Goal: Information Seeking & Learning: Learn about a topic

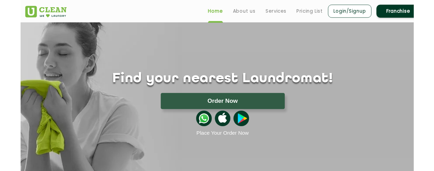
scroll to position [12, 0]
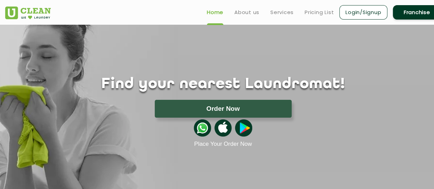
click at [59, 11] on div at bounding box center [37, 11] width 64 height 18
click at [110, 120] on div at bounding box center [223, 128] width 446 height 21
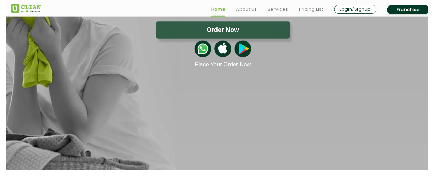
scroll to position [91, 0]
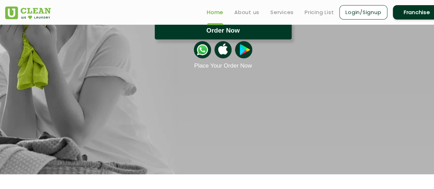
click at [179, 38] on button "Order Now" at bounding box center [223, 31] width 137 height 18
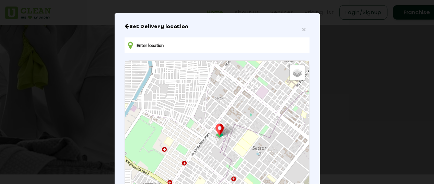
scroll to position [33, 0]
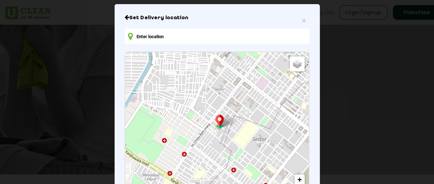
click at [183, 31] on input "text" at bounding box center [217, 36] width 185 height 15
click at [183, 31] on input "q" at bounding box center [217, 36] width 185 height 15
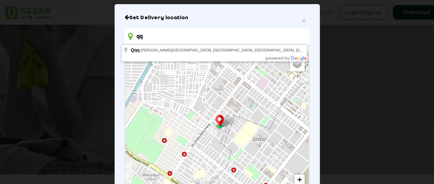
type input "q"
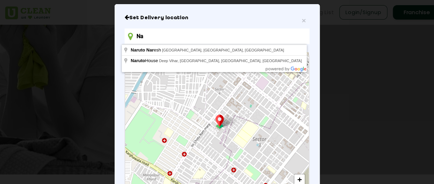
type input "N"
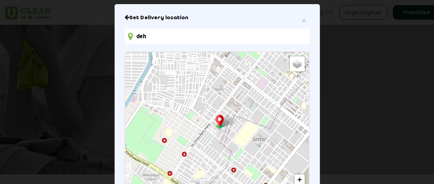
type input "Dehradun, Uttarakhand, India"
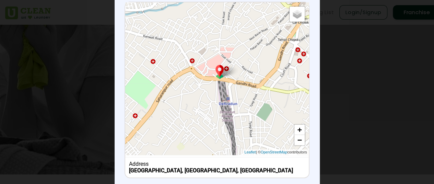
scroll to position [123, 0]
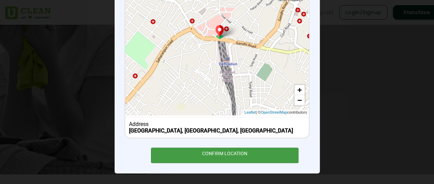
click at [245, 159] on div "CONFIRM LOCATION" at bounding box center [225, 155] width 148 height 15
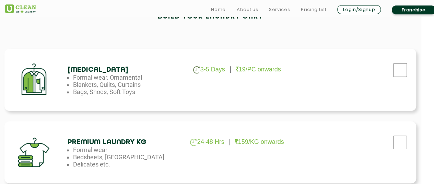
scroll to position [219, 13]
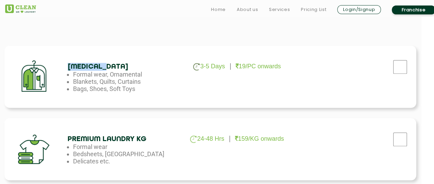
drag, startPoint x: 67, startPoint y: 68, endPoint x: 108, endPoint y: 66, distance: 40.9
click at [108, 66] on div "Dry Cleaning 3-5 Days 19/PC onwards Formal wear, Ornamental Blankets, Quilts, C…" at bounding box center [210, 77] width 412 height 62
click at [108, 66] on h4 "[MEDICAL_DATA]" at bounding box center [123, 67] width 111 height 8
click at [107, 75] on li "Formal wear, Ornamental" at bounding box center [128, 74] width 111 height 7
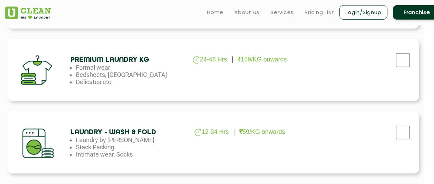
scroll to position [298, 10]
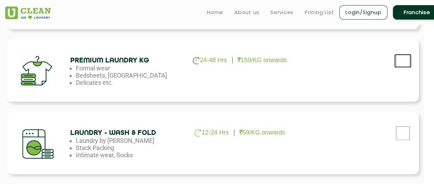
click at [405, 65] on input "checkbox" at bounding box center [403, 61] width 17 height 14
checkbox input "true"
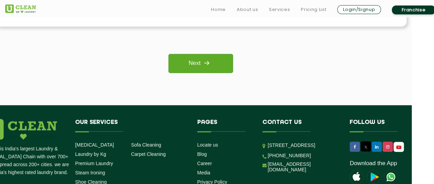
click at [210, 71] on link "Next" at bounding box center [201, 63] width 64 height 19
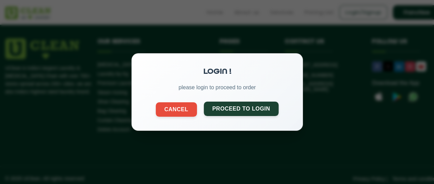
click at [226, 109] on button "Proceed to Login" at bounding box center [241, 109] width 75 height 14
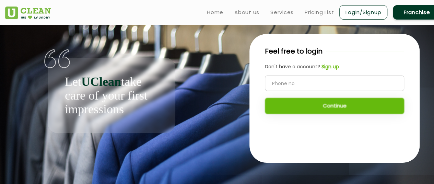
click at [279, 82] on input "tel" at bounding box center [334, 83] width 139 height 15
type input "7976659455"
click at [310, 115] on div "Feel free to login Don't have a account? Sign up 7976659455 Continue" at bounding box center [335, 83] width 170 height 99
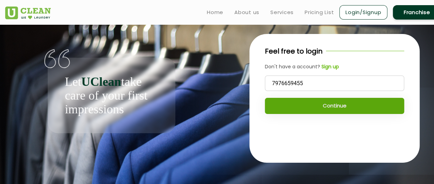
click at [308, 108] on button "Continue" at bounding box center [334, 106] width 139 height 16
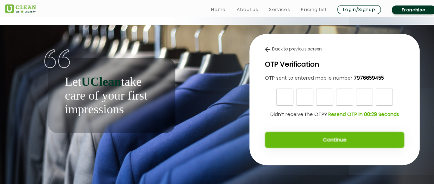
scroll to position [5, 0]
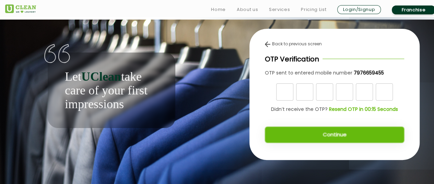
click at [282, 93] on input "text" at bounding box center [284, 91] width 17 height 17
type input "9"
type input "7"
type input "8"
type input "6"
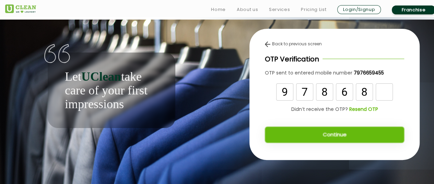
type input "8"
type input "9"
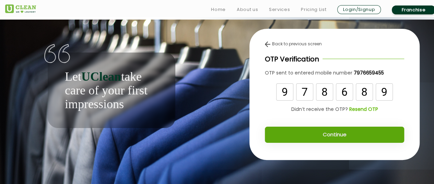
click at [314, 138] on button "Continue" at bounding box center [334, 135] width 139 height 16
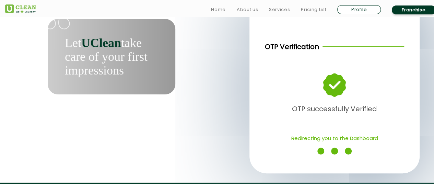
scroll to position [39, 0]
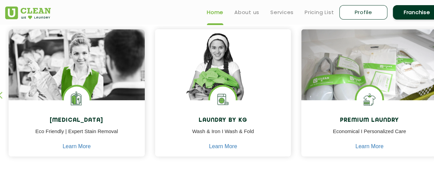
scroll to position [291, 0]
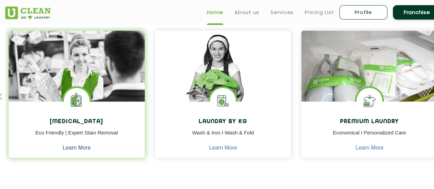
click at [83, 147] on link "Learn More" at bounding box center [77, 148] width 28 height 6
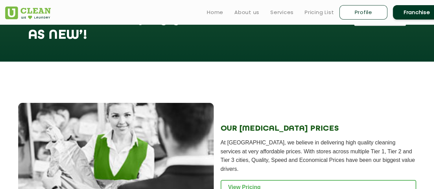
scroll to position [763, 0]
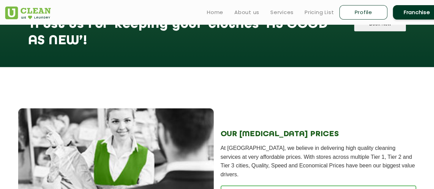
click at [413, 13] on link "Franchise" at bounding box center [417, 12] width 48 height 14
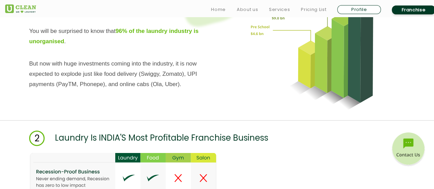
scroll to position [784, 0]
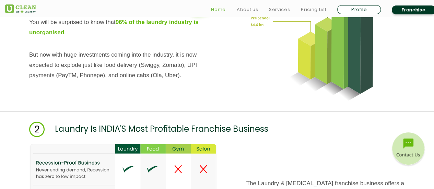
click at [225, 7] on link "Home" at bounding box center [218, 9] width 15 height 8
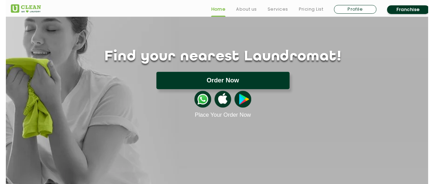
scroll to position [40, 0]
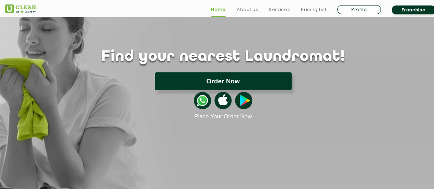
click at [241, 79] on button "Order Now" at bounding box center [223, 81] width 137 height 18
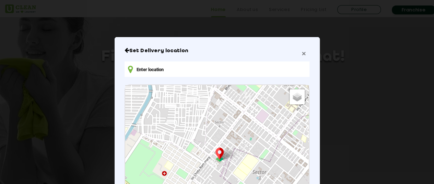
click at [302, 55] on span "×" at bounding box center [304, 53] width 4 height 8
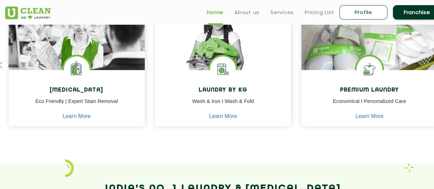
scroll to position [320, 0]
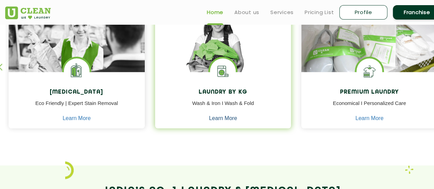
click at [227, 116] on link "Learn More" at bounding box center [223, 118] width 28 height 6
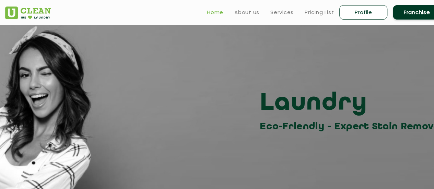
click at [212, 16] on link "Home" at bounding box center [215, 12] width 16 height 8
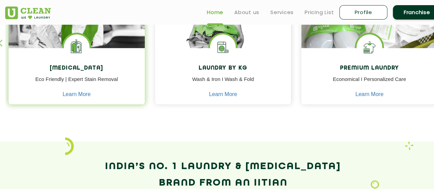
scroll to position [330, 0]
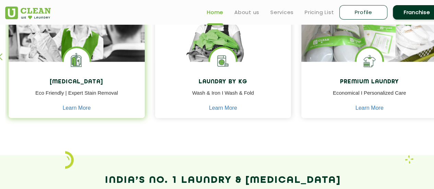
click at [75, 51] on img at bounding box center [77, 61] width 26 height 26
click at [79, 79] on h4 "[MEDICAL_DATA]" at bounding box center [77, 82] width 126 height 7
click at [63, 31] on img at bounding box center [77, 46] width 136 height 110
click at [81, 109] on link "Learn More" at bounding box center [77, 108] width 28 height 6
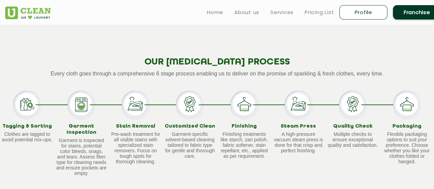
scroll to position [536, 0]
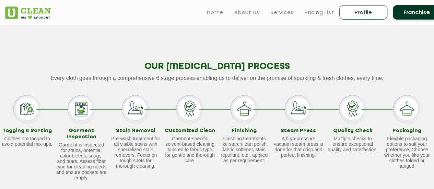
click at [354, 16] on link "Profile" at bounding box center [364, 12] width 48 height 14
select select
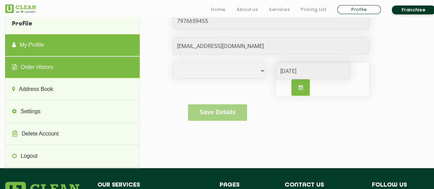
scroll to position [60, 0]
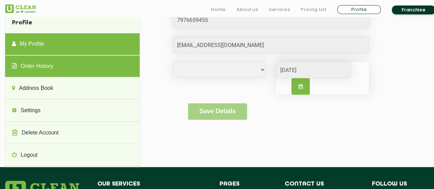
click at [67, 64] on link "Order History" at bounding box center [72, 67] width 134 height 22
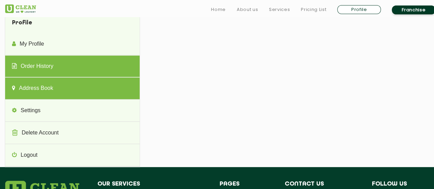
click at [66, 87] on link "Address Book" at bounding box center [72, 89] width 134 height 22
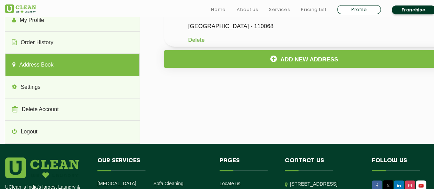
scroll to position [84, 0]
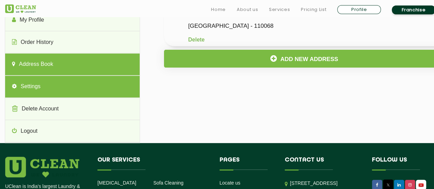
click at [54, 84] on link "Settings" at bounding box center [72, 87] width 134 height 22
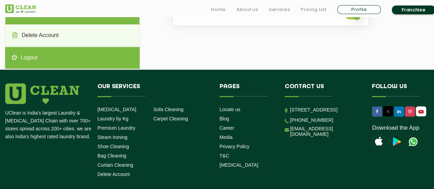
scroll to position [158, 0]
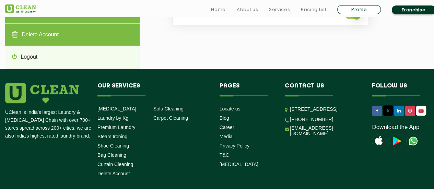
click at [74, 34] on link "Delete Account" at bounding box center [72, 35] width 134 height 22
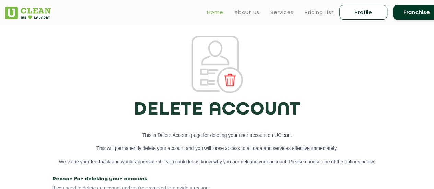
click at [214, 11] on link "Home" at bounding box center [215, 12] width 16 height 8
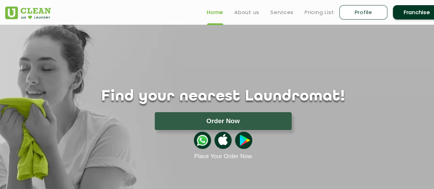
click at [360, 13] on link "Profile" at bounding box center [364, 12] width 48 height 14
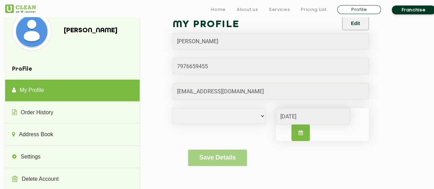
scroll to position [15, 0]
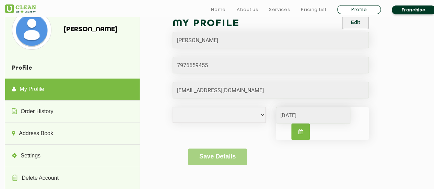
click at [217, 124] on div "[DEMOGRAPHIC_DATA] [DEMOGRAPHIC_DATA] i'd rather not say [DATE]" at bounding box center [271, 128] width 207 height 42
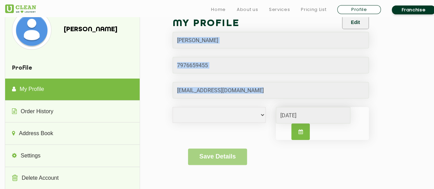
click at [247, 123] on div "[DEMOGRAPHIC_DATA] [DEMOGRAPHIC_DATA] i'd rather not say [DATE]" at bounding box center [271, 128] width 207 height 42
drag, startPoint x: 217, startPoint y: 124, endPoint x: 348, endPoint y: 50, distance: 150.8
click at [348, 50] on form "[PERSON_NAME] [DEMOGRAPHIC_DATA] [DEMOGRAPHIC_DATA] i'd rather not say [DATE] S…" at bounding box center [271, 90] width 196 height 150
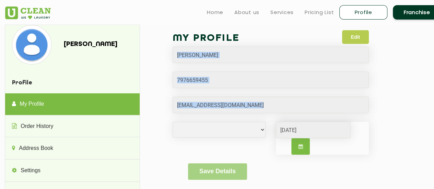
click at [355, 39] on button "Edit" at bounding box center [355, 37] width 27 height 14
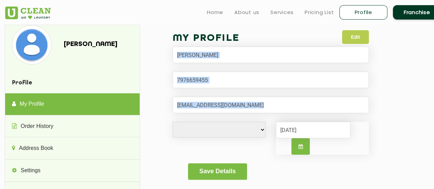
click at [354, 38] on button "Edit" at bounding box center [355, 37] width 27 height 14
click at [256, 131] on select "[DEMOGRAPHIC_DATA] [DEMOGRAPHIC_DATA] i'd rather not say" at bounding box center [219, 130] width 93 height 16
click at [218, 136] on select "[DEMOGRAPHIC_DATA] [DEMOGRAPHIC_DATA] i'd rather not say" at bounding box center [219, 130] width 93 height 16
click at [260, 128] on select "[DEMOGRAPHIC_DATA] [DEMOGRAPHIC_DATA] i'd rather not say" at bounding box center [219, 130] width 93 height 16
select select "M"
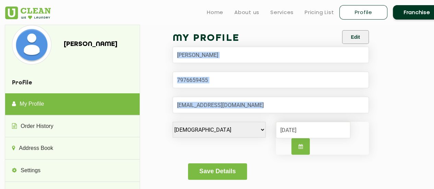
click at [173, 122] on select "[DEMOGRAPHIC_DATA] [DEMOGRAPHIC_DATA] i'd rather not say" at bounding box center [219, 130] width 93 height 16
click at [208, 169] on button "Save Details" at bounding box center [217, 171] width 59 height 16
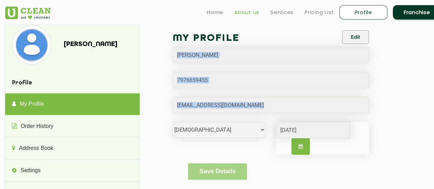
click at [247, 13] on link "About us" at bounding box center [247, 12] width 25 height 8
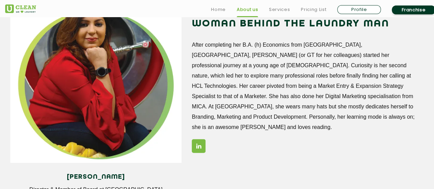
scroll to position [846, 0]
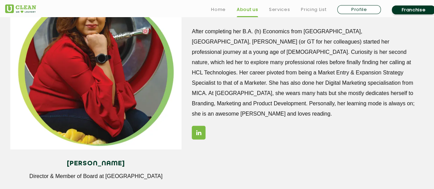
click at [201, 130] on icon at bounding box center [198, 133] width 5 height 6
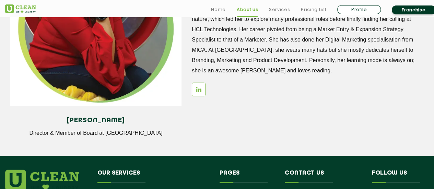
scroll to position [900, 0]
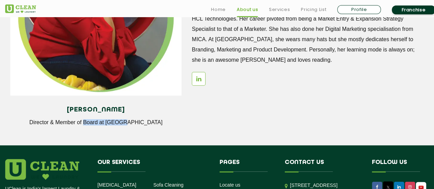
drag, startPoint x: 102, startPoint y: 125, endPoint x: 143, endPoint y: 127, distance: 40.6
click at [143, 127] on div "[PERSON_NAME] Director & Member of Board at [GEOGRAPHIC_DATA]" at bounding box center [95, 119] width 171 height 36
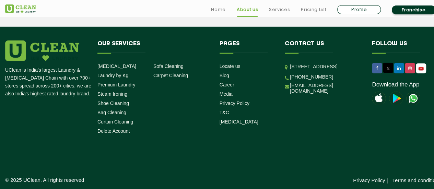
scroll to position [1022, 0]
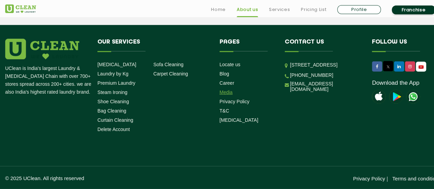
click at [226, 92] on link "Media" at bounding box center [226, 92] width 13 height 5
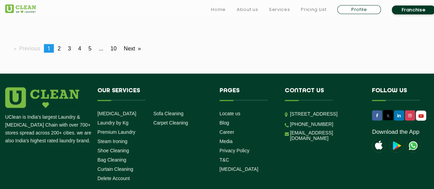
scroll to position [728, 0]
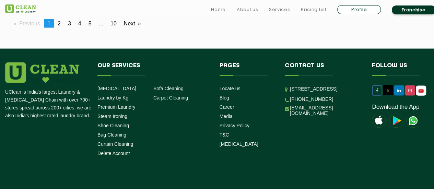
click at [378, 89] on icon at bounding box center [377, 91] width 2 height 4
click at [13, 63] on img at bounding box center [42, 73] width 74 height 21
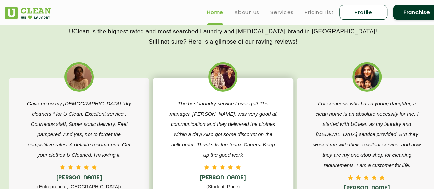
scroll to position [1059, 0]
click at [229, 83] on img at bounding box center [223, 77] width 25 height 25
click at [226, 90] on img at bounding box center [223, 77] width 25 height 25
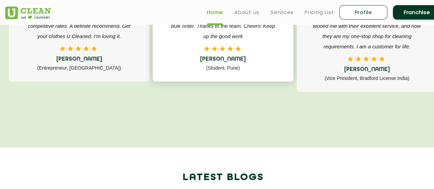
scroll to position [1136, 0]
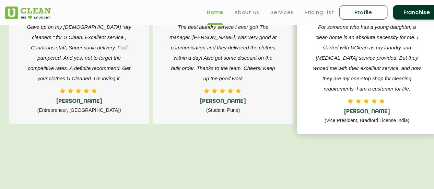
click at [326, 121] on p "(Vice President, Bradford License India)" at bounding box center [368, 120] width 110 height 10
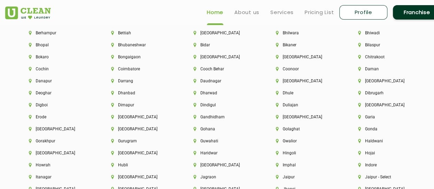
scroll to position [1520, 0]
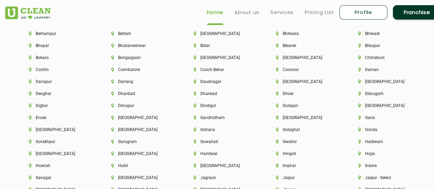
click at [222, 90] on div "Daudnagar" at bounding box center [223, 85] width 82 height 12
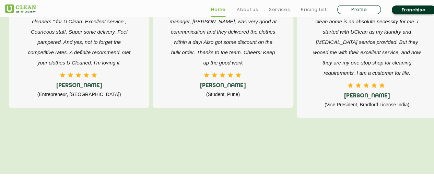
scroll to position [1509, 0]
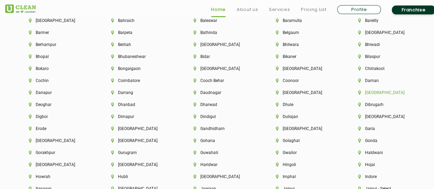
click at [369, 95] on li "[GEOGRAPHIC_DATA]" at bounding box center [388, 92] width 59 height 5
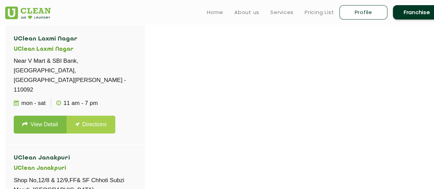
scroll to position [1583, 0]
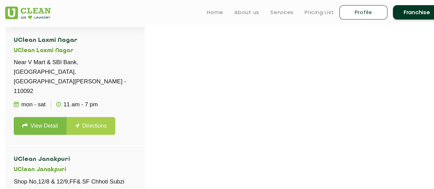
click at [47, 16] on link "View Detail" at bounding box center [40, 7] width 53 height 18
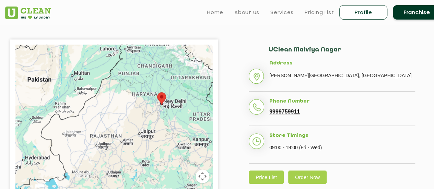
scroll to position [164, 0]
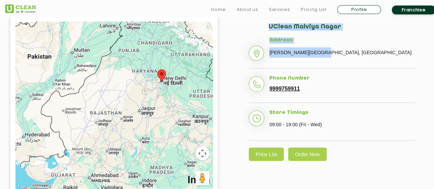
drag, startPoint x: 266, startPoint y: 22, endPoint x: 344, endPoint y: 70, distance: 91.7
click at [344, 70] on div "UClean Malviya Nagar Address Malviya Nagar, Delhi Phone Number 9999759911 Store…" at bounding box center [332, 91] width 208 height 151
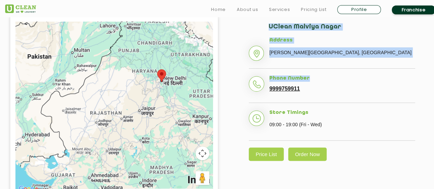
click at [344, 70] on ul "Address Malviya Nagar, Delhi Phone Number 9999759911 Store Timings 09:00 - 19:0…" at bounding box center [332, 88] width 167 height 103
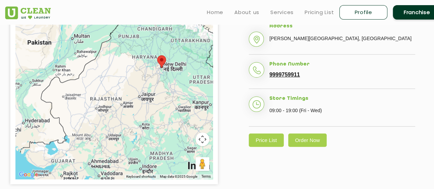
scroll to position [178, 0]
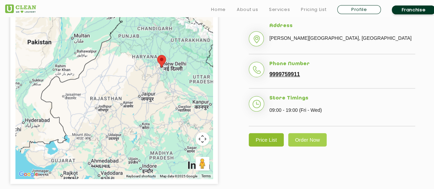
click at [268, 137] on link "Price List" at bounding box center [266, 139] width 35 height 13
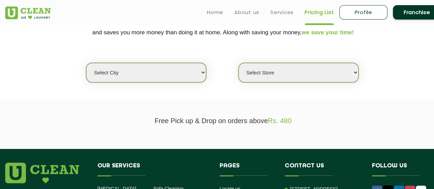
scroll to position [150, 0]
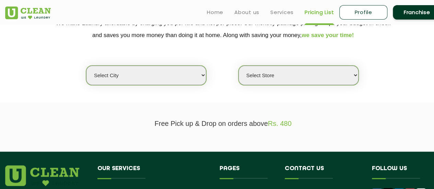
click at [161, 74] on select "Select city Aalo Agartala Agra Ahmedabad Akola Aligarh Alwar - UClean Select Am…" at bounding box center [146, 76] width 120 height 20
select select "28"
click at [86, 66] on select "Select city Aalo Agartala Agra Ahmedabad Akola Aligarh Alwar - UClean Select Am…" at bounding box center [146, 76] width 120 height 20
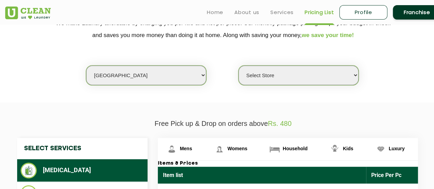
click at [285, 81] on select "Select Store UClean Suddhowala Dehradun UClean Subhash Nagar UClean ITBP Road U…" at bounding box center [299, 76] width 120 height 20
select select "454"
click at [239, 66] on select "Select Store UClean Suddhowala Dehradun UClean Subhash Nagar UClean ITBP Road U…" at bounding box center [299, 76] width 120 height 20
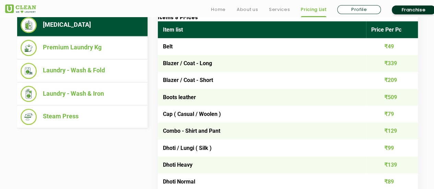
scroll to position [297, 0]
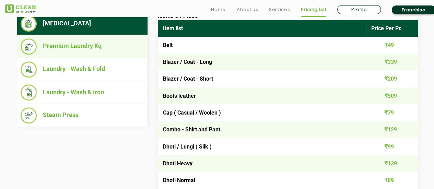
click at [95, 48] on li "Premium Laundry Kg" at bounding box center [83, 46] width 124 height 16
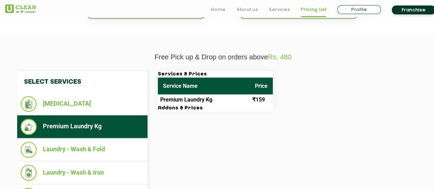
scroll to position [222, 0]
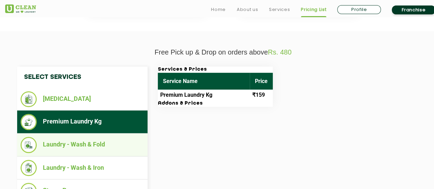
click at [100, 140] on li "Laundry - Wash & Fold" at bounding box center [83, 145] width 124 height 16
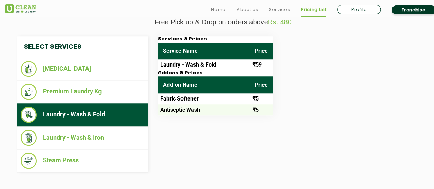
scroll to position [253, 0]
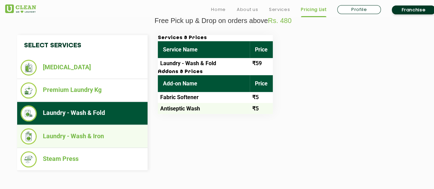
click at [100, 135] on li "Laundry - Wash & Iron" at bounding box center [83, 136] width 124 height 16
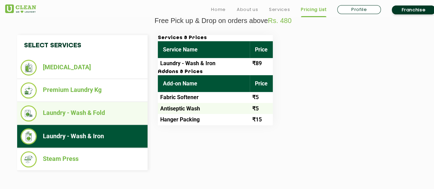
click at [97, 117] on li "Laundry - Wash & Fold" at bounding box center [83, 113] width 124 height 16
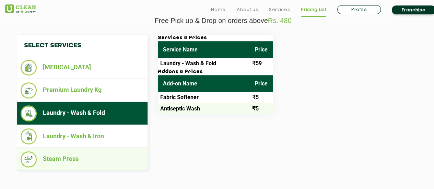
click at [100, 157] on li "Steam Press" at bounding box center [83, 159] width 124 height 16
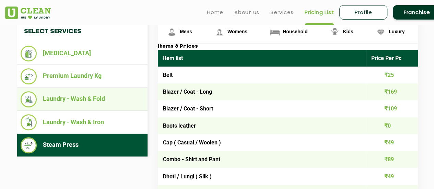
scroll to position [264, 0]
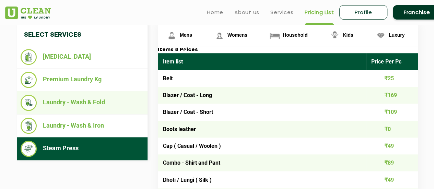
click at [85, 57] on li "[MEDICAL_DATA]" at bounding box center [83, 57] width 124 height 16
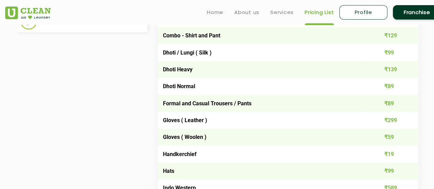
scroll to position [392, 0]
drag, startPoint x: 262, startPoint y: 104, endPoint x: 269, endPoint y: 105, distance: 6.3
click at [269, 105] on td "Formal and Casual Trousers / Pants" at bounding box center [262, 102] width 208 height 17
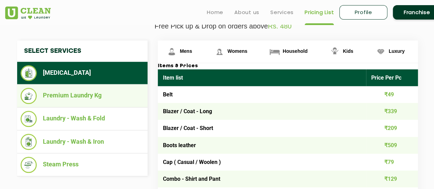
scroll to position [247, 0]
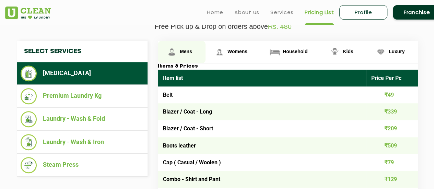
click at [185, 47] on link "Mens" at bounding box center [182, 52] width 48 height 22
click at [189, 52] on span "Mens" at bounding box center [186, 51] width 12 height 5
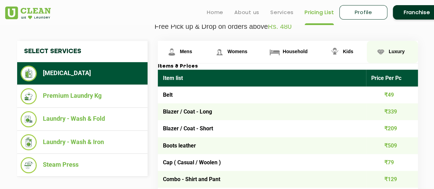
click at [380, 50] on img at bounding box center [381, 52] width 12 height 12
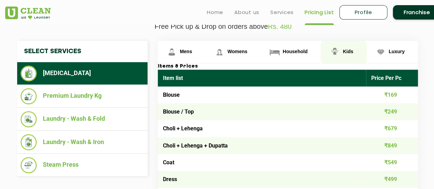
click at [356, 49] on link "Kids" at bounding box center [344, 52] width 46 height 22
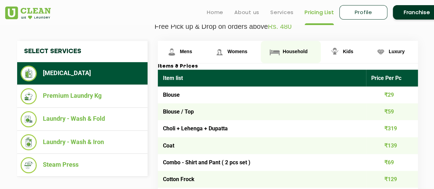
click at [283, 56] on link "Household" at bounding box center [291, 52] width 60 height 22
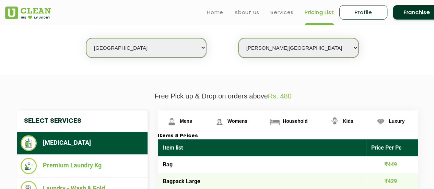
scroll to position [174, 0]
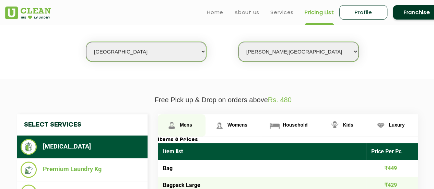
click at [192, 118] on link "Mens" at bounding box center [182, 125] width 48 height 22
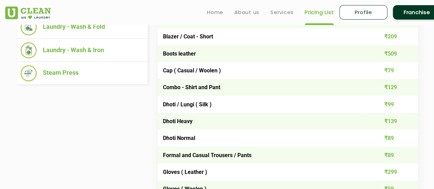
scroll to position [336, 0]
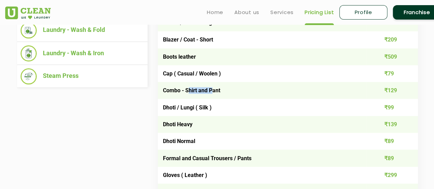
drag, startPoint x: 189, startPoint y: 89, endPoint x: 214, endPoint y: 90, distance: 24.7
click at [214, 90] on td "Combo - Shirt and Pant" at bounding box center [262, 90] width 208 height 17
click at [219, 90] on td "Combo - Shirt and Pant" at bounding box center [262, 90] width 208 height 17
drag, startPoint x: 188, startPoint y: 90, endPoint x: 224, endPoint y: 90, distance: 36.1
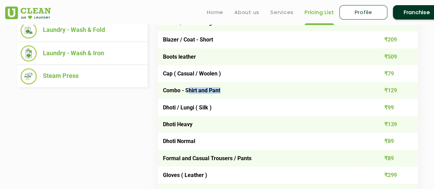
click at [224, 90] on td "Combo - Shirt and Pant" at bounding box center [262, 90] width 208 height 17
drag, startPoint x: 224, startPoint y: 90, endPoint x: 186, endPoint y: 91, distance: 37.8
click at [186, 91] on td "Combo - Shirt and Pant" at bounding box center [262, 90] width 208 height 17
copy td "Shirt and Pant"
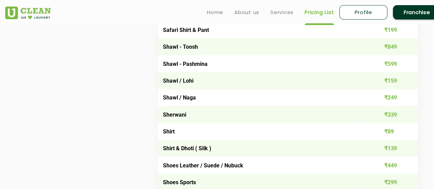
scroll to position [922, 0]
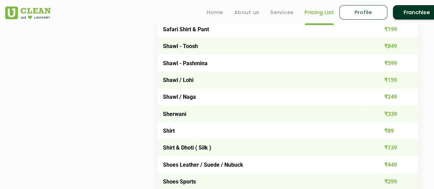
click at [190, 139] on td "Shirt" at bounding box center [262, 131] width 208 height 17
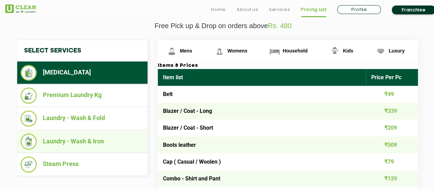
scroll to position [248, 0]
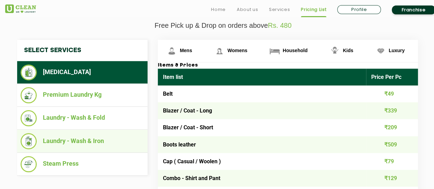
click at [92, 147] on li "Laundry - Wash & Iron" at bounding box center [83, 141] width 124 height 16
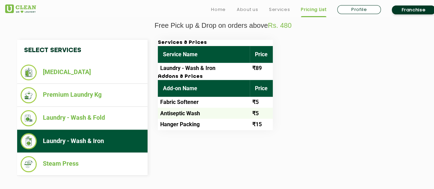
click at [225, 78] on h3 "Addons & Prices" at bounding box center [215, 77] width 115 height 6
drag, startPoint x: 230, startPoint y: 72, endPoint x: 251, endPoint y: 66, distance: 21.3
click at [251, 66] on tr "Laundry - Wash & Iron ₹89" at bounding box center [215, 68] width 115 height 11
click at [258, 66] on td "₹89" at bounding box center [261, 68] width 23 height 11
drag, startPoint x: 258, startPoint y: 66, endPoint x: 258, endPoint y: 72, distance: 6.5
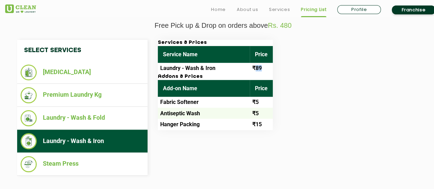
click at [258, 72] on td "₹89" at bounding box center [261, 68] width 23 height 11
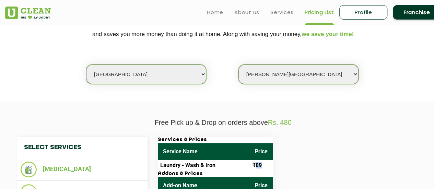
scroll to position [151, 0]
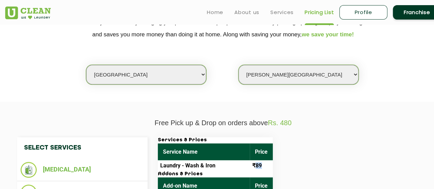
click at [173, 81] on select "Select city Aalo Agartala Agra Ahmedabad Akola Aligarh Alwar - UClean Select Am…" at bounding box center [146, 75] width 120 height 20
select select "1"
click at [86, 65] on select "Select city Aalo Agartala Agra Ahmedabad Akola Aligarh Alwar - UClean Select Am…" at bounding box center [146, 75] width 120 height 20
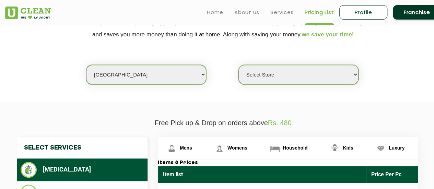
click at [252, 83] on select "Select Store UClean Vasant Kunj UClean Greater Kailash 2 UClean Dwarka UClean R…" at bounding box center [299, 75] width 120 height 20
select select "547"
click at [239, 65] on select "Select Store UClean Vasant Kunj UClean Greater Kailash 2 UClean Dwarka UClean R…" at bounding box center [299, 75] width 120 height 20
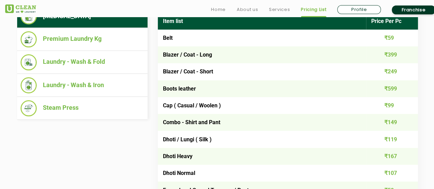
scroll to position [305, 0]
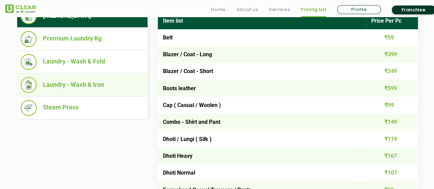
click at [100, 83] on li "Laundry - Wash & Iron" at bounding box center [83, 85] width 124 height 16
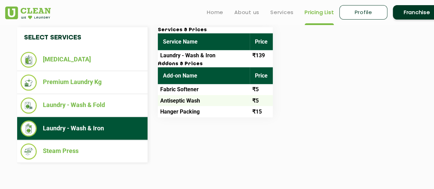
scroll to position [260, 0]
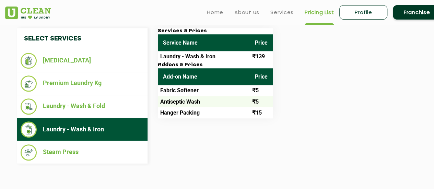
click at [236, 57] on td "Laundry - Wash & Iron" at bounding box center [204, 56] width 92 height 11
click at [185, 67] on h3 "Addons & Prices" at bounding box center [215, 65] width 115 height 6
drag, startPoint x: 253, startPoint y: 57, endPoint x: 274, endPoint y: 54, distance: 21.2
click at [274, 54] on div "Services & Prices Service Name Price Laundry - Wash & Iron ₹139 Addons & Prices…" at bounding box center [294, 73] width 282 height 90
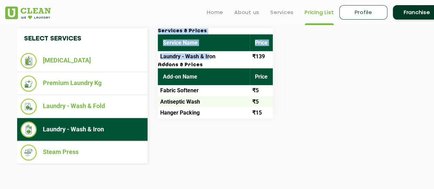
drag, startPoint x: 274, startPoint y: 54, endPoint x: 189, endPoint y: 64, distance: 85.4
click at [189, 64] on div "Services & Prices Service Name Price Laundry - Wash & Iron ₹139 Addons & Prices…" at bounding box center [294, 73] width 282 height 90
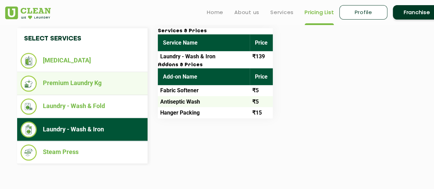
click at [103, 93] on ul "Premium Laundry Kg" at bounding box center [82, 83] width 131 height 23
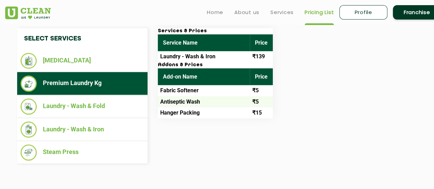
click at [88, 89] on li "Premium Laundry Kg" at bounding box center [83, 84] width 124 height 16
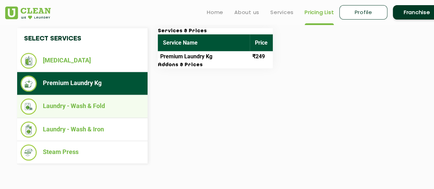
click at [92, 108] on li "Laundry - Wash & Fold" at bounding box center [83, 107] width 124 height 16
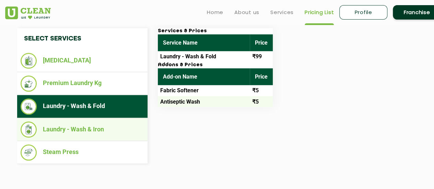
click at [98, 122] on li "Laundry - Wash & Iron" at bounding box center [83, 130] width 124 height 16
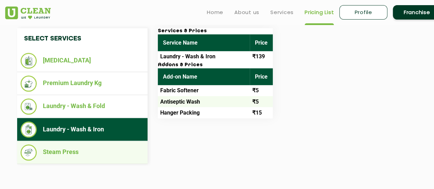
click at [100, 148] on li "Steam Press" at bounding box center [83, 153] width 124 height 16
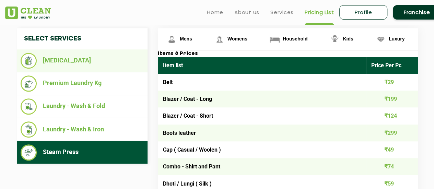
click at [93, 64] on li "[MEDICAL_DATA]" at bounding box center [83, 61] width 124 height 16
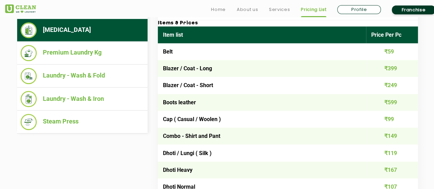
scroll to position [294, 0]
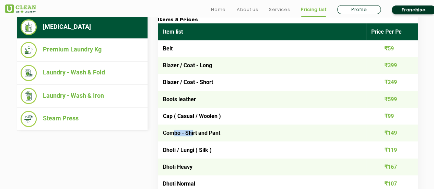
drag, startPoint x: 175, startPoint y: 132, endPoint x: 195, endPoint y: 135, distance: 19.9
click at [195, 135] on td "Combo - Shirt and Pant" at bounding box center [262, 133] width 208 height 17
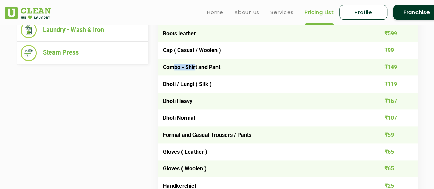
scroll to position [360, 0]
click at [223, 136] on td "Formal and Casual Trousers / Pants" at bounding box center [262, 134] width 208 height 17
click at [393, 134] on td "₹59" at bounding box center [392, 134] width 52 height 17
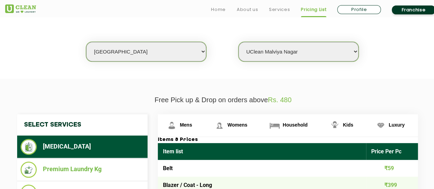
scroll to position [174, 0]
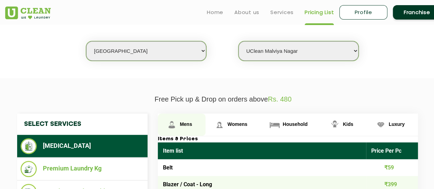
click at [191, 118] on link "Mens" at bounding box center [182, 125] width 48 height 22
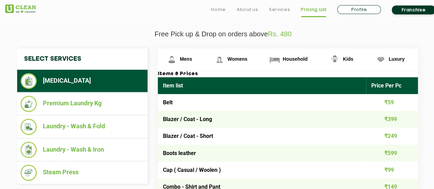
scroll to position [251, 0]
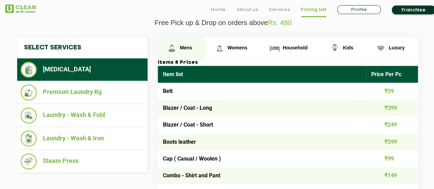
click at [175, 48] on img at bounding box center [172, 48] width 12 height 12
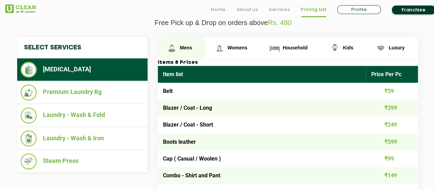
click at [175, 48] on img at bounding box center [172, 48] width 12 height 12
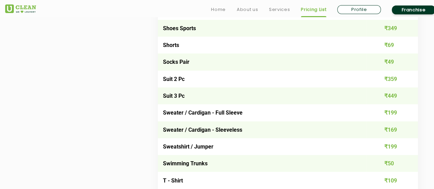
scroll to position [1077, 0]
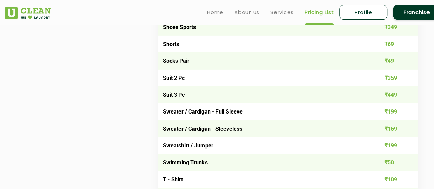
click at [185, 83] on td "Suit 2 Pc" at bounding box center [262, 78] width 208 height 17
drag, startPoint x: 164, startPoint y: 77, endPoint x: 180, endPoint y: 81, distance: 16.7
click at [180, 81] on td "Suit 2 Pc" at bounding box center [262, 78] width 208 height 17
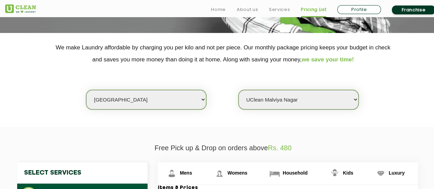
scroll to position [132, 0]
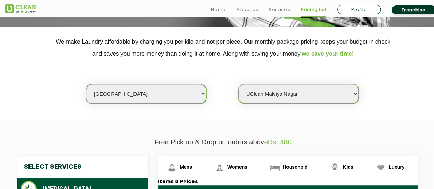
click at [178, 100] on select "Select city Aalo Agartala Agra Ahmedabad Akola Aligarh Alwar - UClean Select Am…" at bounding box center [146, 94] width 120 height 20
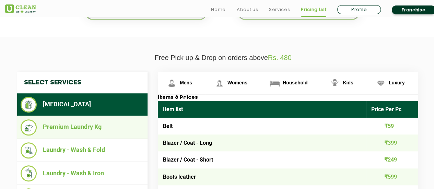
scroll to position [246, 0]
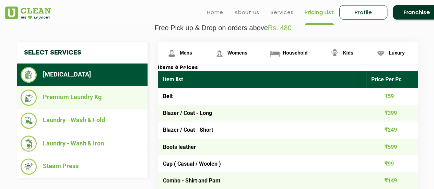
click at [87, 97] on li "Premium Laundry Kg" at bounding box center [83, 98] width 124 height 16
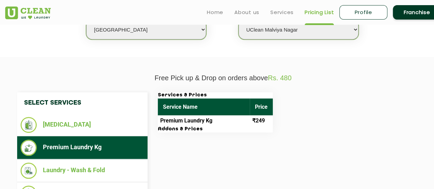
scroll to position [155, 0]
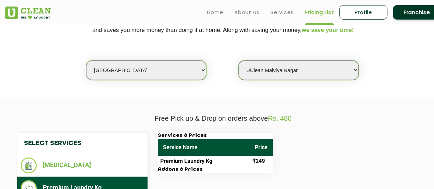
drag, startPoint x: 190, startPoint y: 82, endPoint x: 186, endPoint y: 75, distance: 7.8
click at [186, 75] on section "We make Laundry affordable by charging you per kilo and not per piece. Our mont…" at bounding box center [217, 50] width 434 height 94
click at [186, 75] on select "Select city Aalo Agartala Agra Ahmedabad Akola Aligarh Alwar - UClean Select Am…" at bounding box center [146, 70] width 120 height 20
select select "28"
click at [86, 60] on select "Select city Aalo Agartala Agra Ahmedabad Akola Aligarh Alwar - UClean Select Am…" at bounding box center [146, 70] width 120 height 20
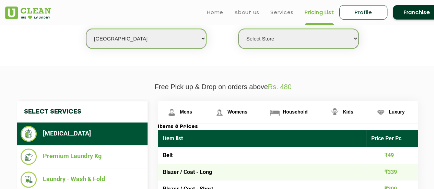
scroll to position [184, 0]
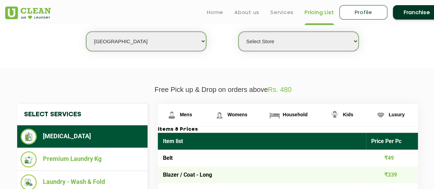
click at [269, 31] on div "Select city Aalo Agartala Agra Ahmedabad Akola Aligarh Alwar - UClean Select Am…" at bounding box center [223, 29] width 446 height 44
click at [269, 38] on select "Select Store UClean Suddhowala Dehradun UClean Subhash Nagar UClean ITBP Road U…" at bounding box center [299, 42] width 120 height 20
select select "454"
click at [239, 32] on select "Select Store UClean Suddhowala Dehradun UClean Subhash Nagar UClean ITBP Road U…" at bounding box center [299, 42] width 120 height 20
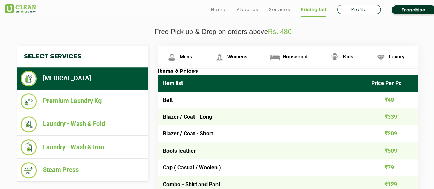
scroll to position [245, 0]
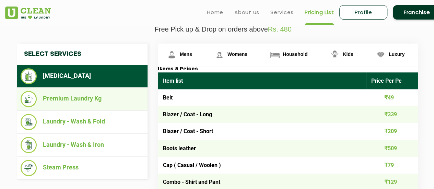
click at [98, 101] on li "Premium Laundry Kg" at bounding box center [83, 99] width 124 height 16
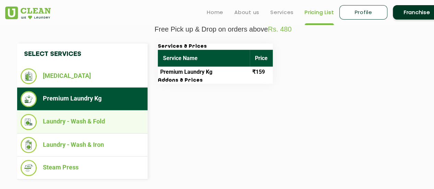
click at [109, 123] on li "Laundry - Wash & Fold" at bounding box center [83, 122] width 124 height 16
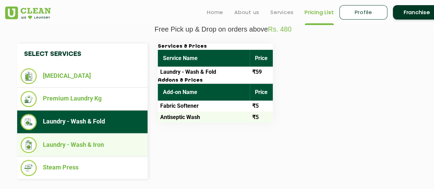
click at [109, 141] on li "Laundry - Wash & Iron" at bounding box center [83, 145] width 124 height 16
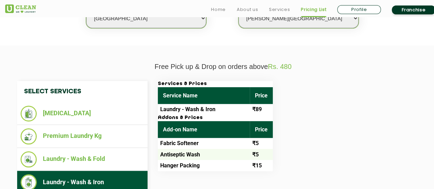
scroll to position [208, 0]
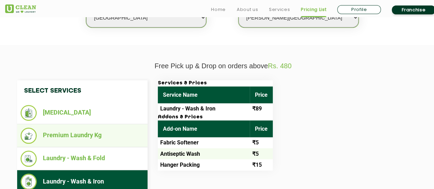
click at [88, 136] on li "Premium Laundry Kg" at bounding box center [83, 136] width 124 height 16
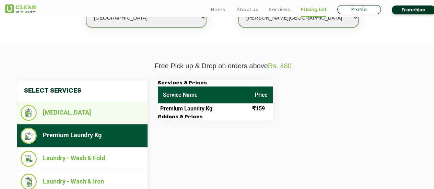
click at [110, 120] on ul "[MEDICAL_DATA]" at bounding box center [82, 113] width 131 height 23
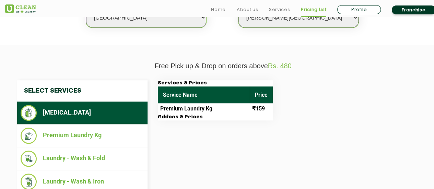
click at [111, 117] on li "[MEDICAL_DATA]" at bounding box center [83, 113] width 124 height 16
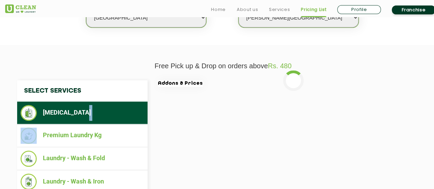
click at [111, 117] on li "[MEDICAL_DATA]" at bounding box center [83, 113] width 124 height 16
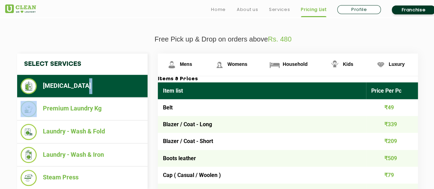
scroll to position [236, 0]
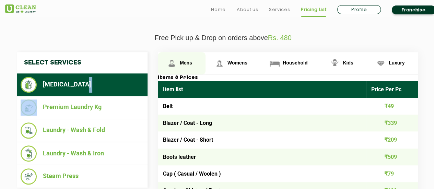
click at [189, 61] on span "Mens" at bounding box center [186, 62] width 12 height 5
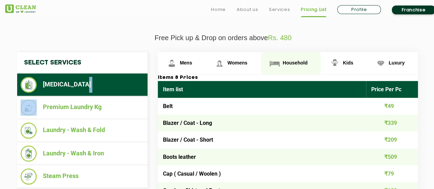
click at [279, 64] on img at bounding box center [275, 63] width 12 height 12
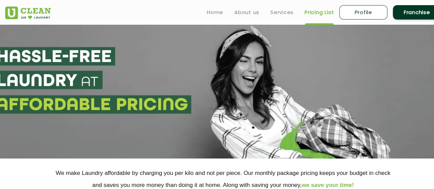
scroll to position [14, 0]
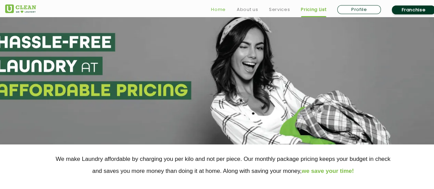
click at [215, 9] on link "Home" at bounding box center [218, 9] width 15 height 8
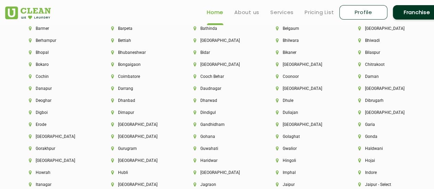
scroll to position [1512, 0]
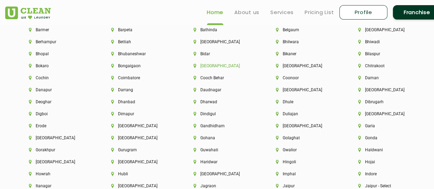
click at [205, 66] on li "[GEOGRAPHIC_DATA]" at bounding box center [223, 66] width 59 height 5
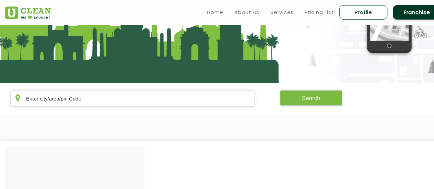
scroll to position [74, 0]
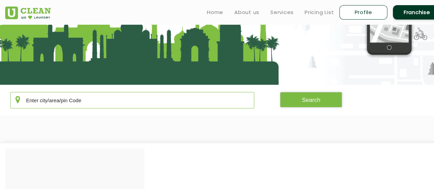
click at [165, 94] on input "text" at bounding box center [132, 100] width 244 height 16
drag, startPoint x: 165, startPoint y: 94, endPoint x: 310, endPoint y: 14, distance: 165.8
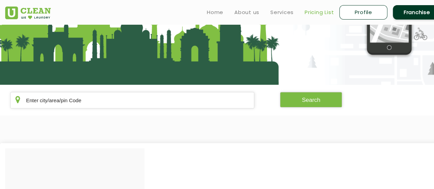
click at [310, 14] on link "Pricing List" at bounding box center [319, 12] width 29 height 8
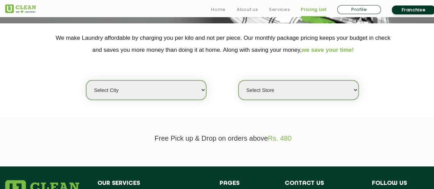
scroll to position [139, 0]
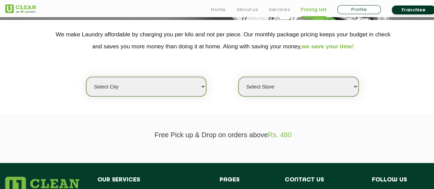
click at [162, 85] on select "Select city Aalo Agartala Agra Ahmedabad Akola Aligarh Alwar - UClean Select Am…" at bounding box center [146, 87] width 120 height 20
select select "31"
click at [86, 77] on select "Select city Aalo Agartala Agra Ahmedabad Akola Aligarh Alwar - UClean Select Am…" at bounding box center [146, 87] width 120 height 20
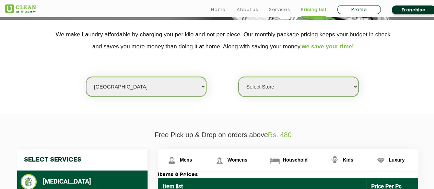
click at [262, 88] on select "Select Store" at bounding box center [299, 87] width 120 height 20
click at [259, 88] on select "Select Store" at bounding box center [299, 87] width 120 height 20
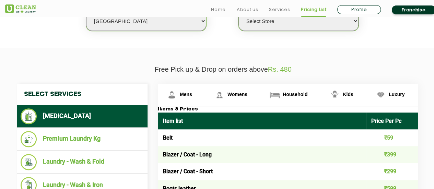
scroll to position [216, 0]
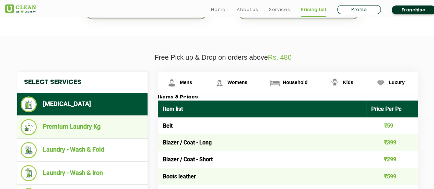
click at [108, 125] on li "Premium Laundry Kg" at bounding box center [83, 127] width 124 height 16
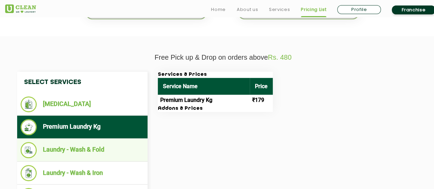
click at [110, 147] on li "Laundry - Wash & Fold" at bounding box center [83, 150] width 124 height 16
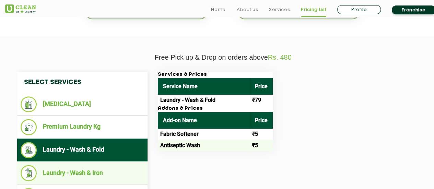
click at [107, 165] on li "Laundry - Wash & Iron" at bounding box center [83, 173] width 124 height 16
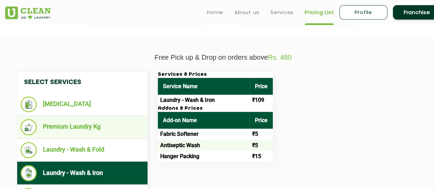
scroll to position [95, 0]
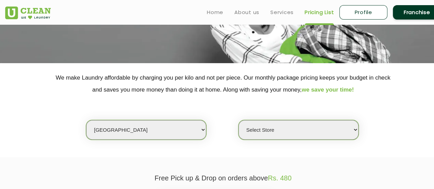
click at [268, 132] on select "Select Store" at bounding box center [299, 130] width 120 height 20
click at [252, 127] on select "Select Store" at bounding box center [299, 130] width 120 height 20
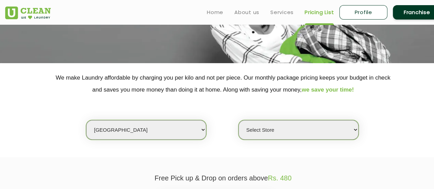
click at [208, 138] on div "Select city Aalo Agartala Agra Ahmedabad Akola Aligarh Alwar - UClean Select Am…" at bounding box center [223, 118] width 446 height 44
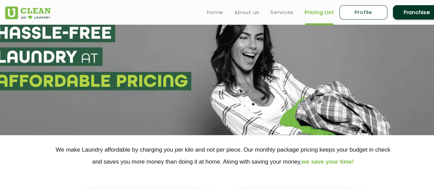
scroll to position [0, 0]
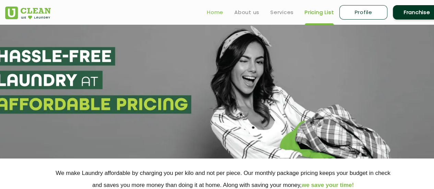
click at [210, 8] on link "Home" at bounding box center [215, 12] width 16 height 8
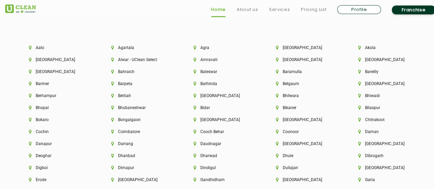
scroll to position [1460, 0]
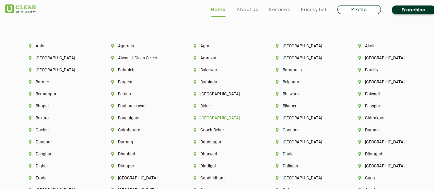
click at [209, 121] on div "[GEOGRAPHIC_DATA]" at bounding box center [223, 122] width 82 height 12
click at [209, 121] on li "[GEOGRAPHIC_DATA]" at bounding box center [223, 118] width 59 height 5
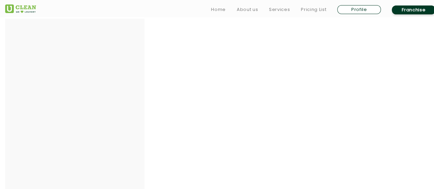
scroll to position [206, 0]
click at [103, 129] on div at bounding box center [74, 111] width 139 height 190
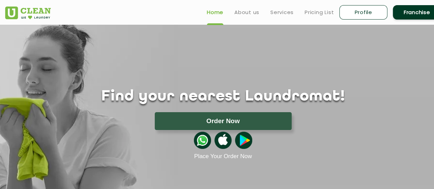
drag, startPoint x: 60, startPoint y: 18, endPoint x: 11, endPoint y: 14, distance: 48.9
click at [11, 14] on div at bounding box center [37, 11] width 64 height 18
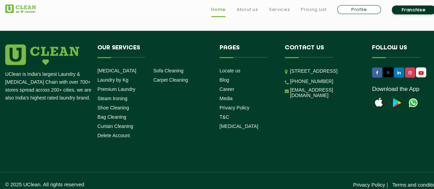
scroll to position [1977, 0]
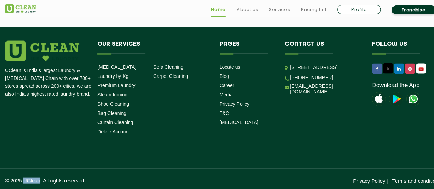
drag, startPoint x: 23, startPoint y: 178, endPoint x: 41, endPoint y: 179, distance: 17.9
click at [41, 179] on p "© 2025 UClean. All rights reserved" at bounding box center [114, 181] width 218 height 6
copy p "UClean"
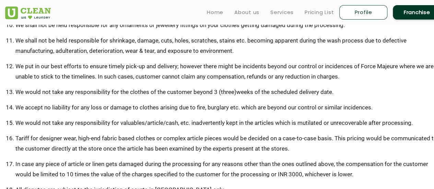
scroll to position [340, 0]
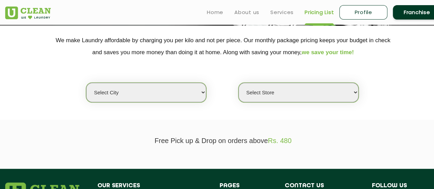
scroll to position [134, 0]
